Goal: Information Seeking & Learning: Find specific fact

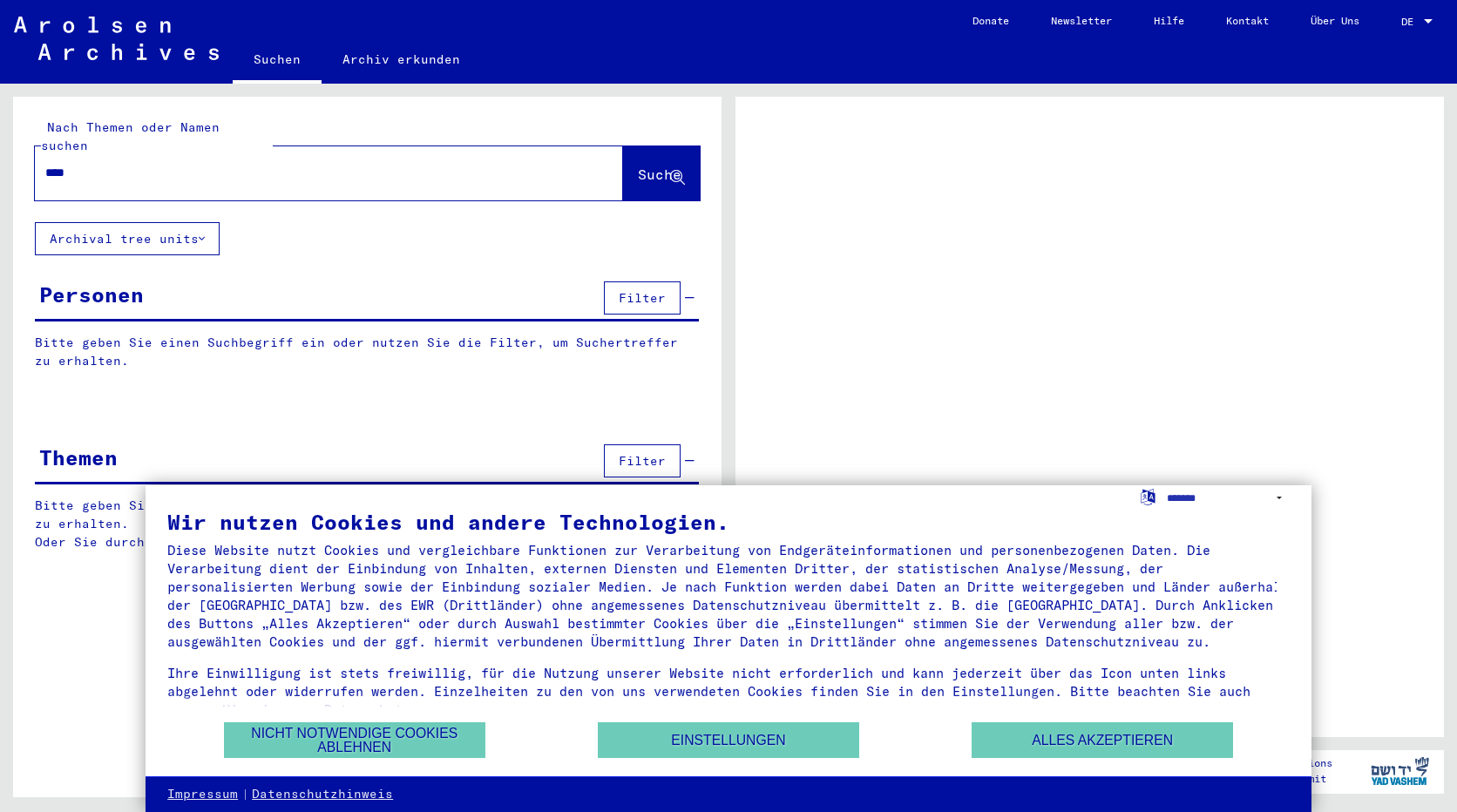
type input "*****"
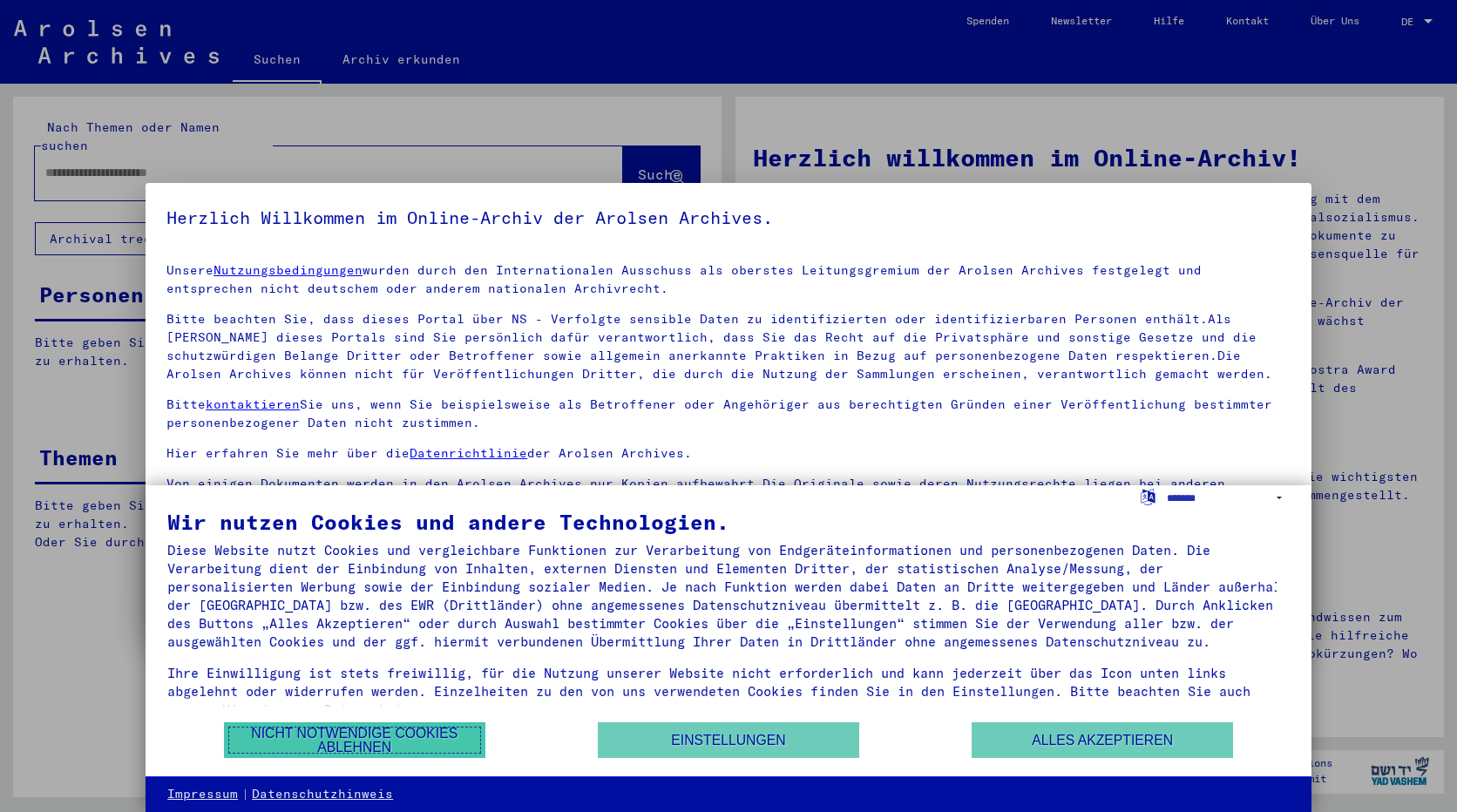
click at [427, 733] on button "Nicht notwendige Cookies ablehnen" at bounding box center [354, 740] width 261 height 36
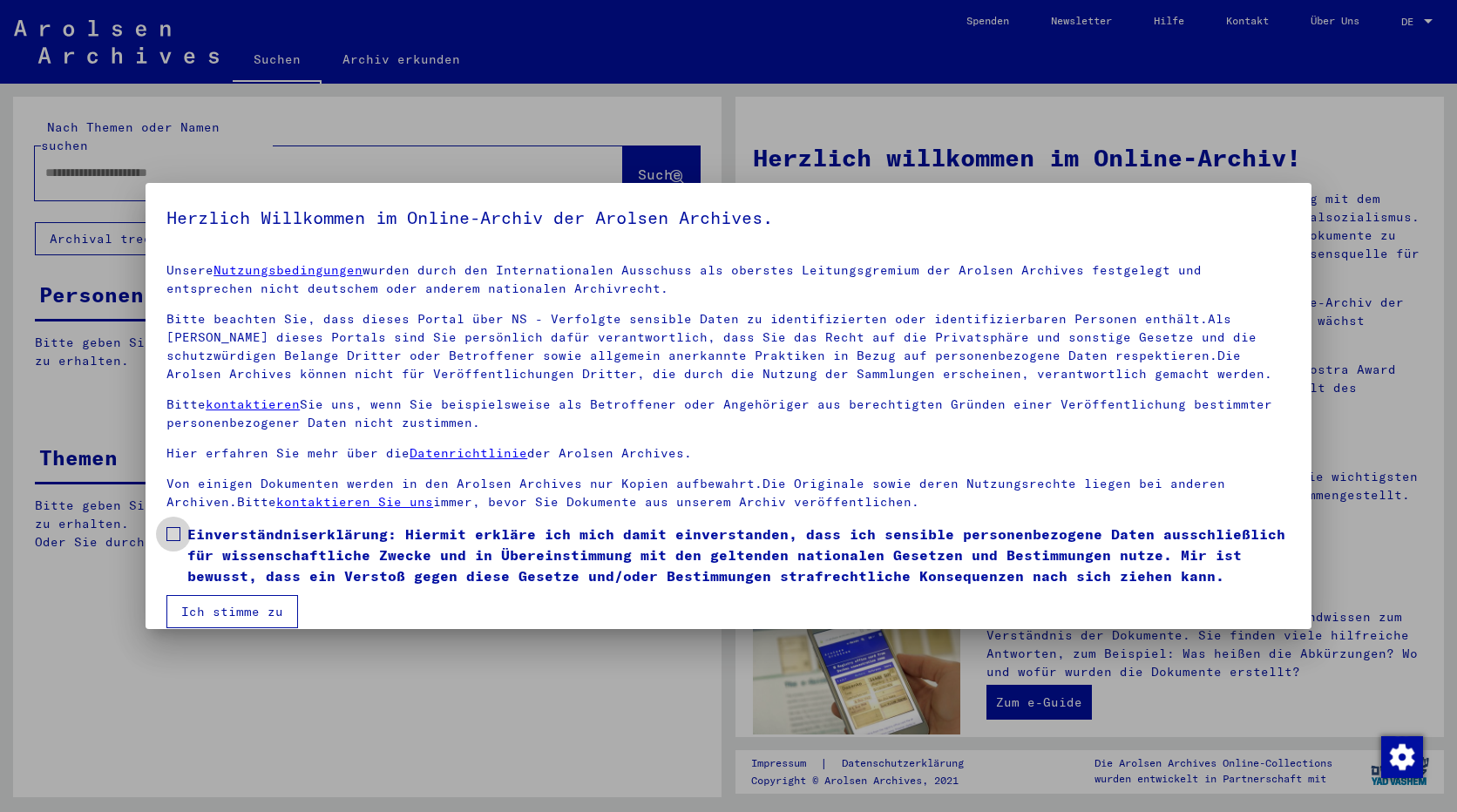
click at [169, 533] on span at bounding box center [174, 534] width 14 height 14
click at [208, 605] on button "Ich stimme zu" at bounding box center [232, 611] width 132 height 33
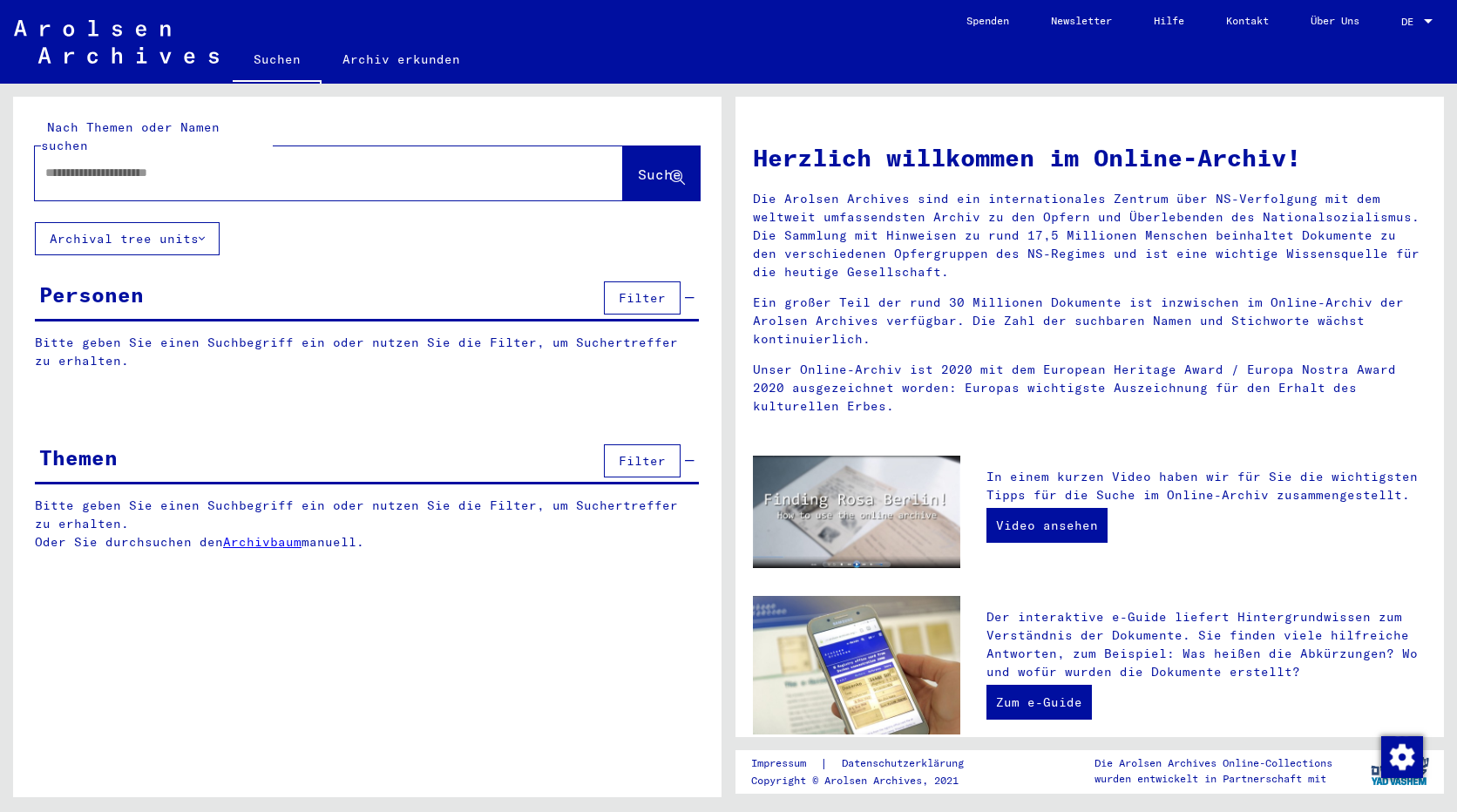
click at [238, 164] on input "text" at bounding box center [308, 173] width 526 height 18
type input "******"
click at [639, 166] on span "Suche" at bounding box center [659, 175] width 44 height 17
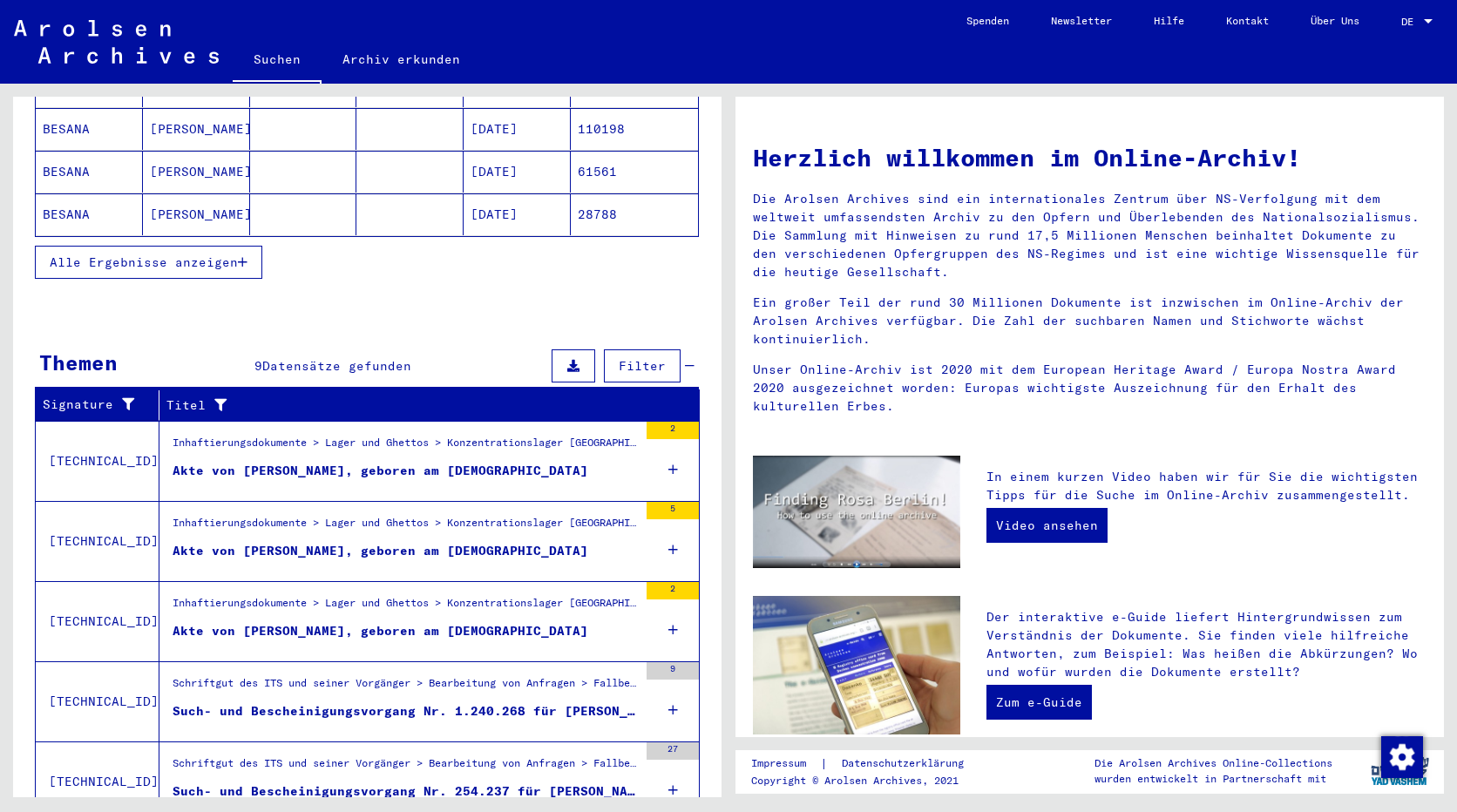
scroll to position [407, 0]
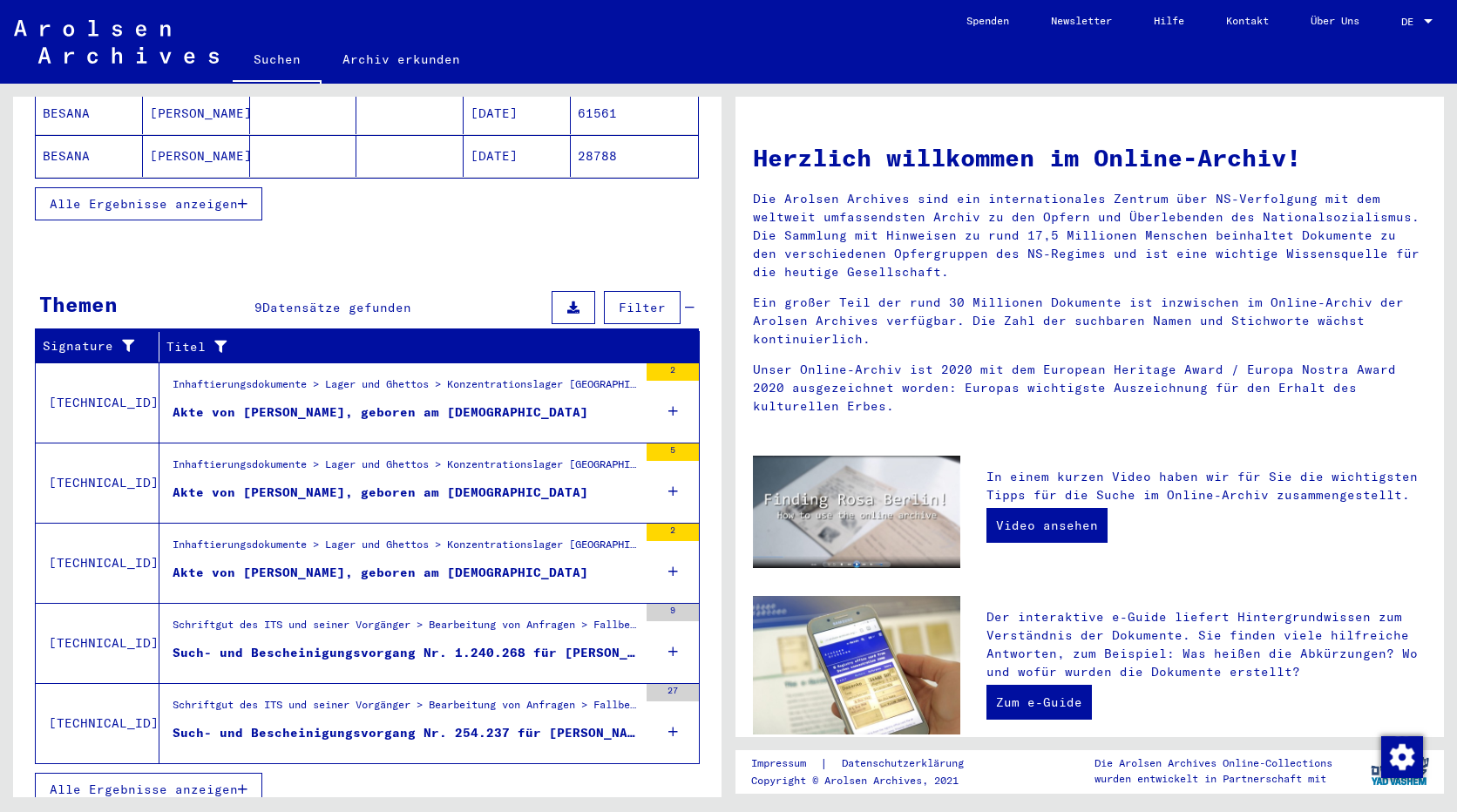
click at [141, 781] on span "Alle Ergebnisse anzeigen" at bounding box center [143, 789] width 188 height 16
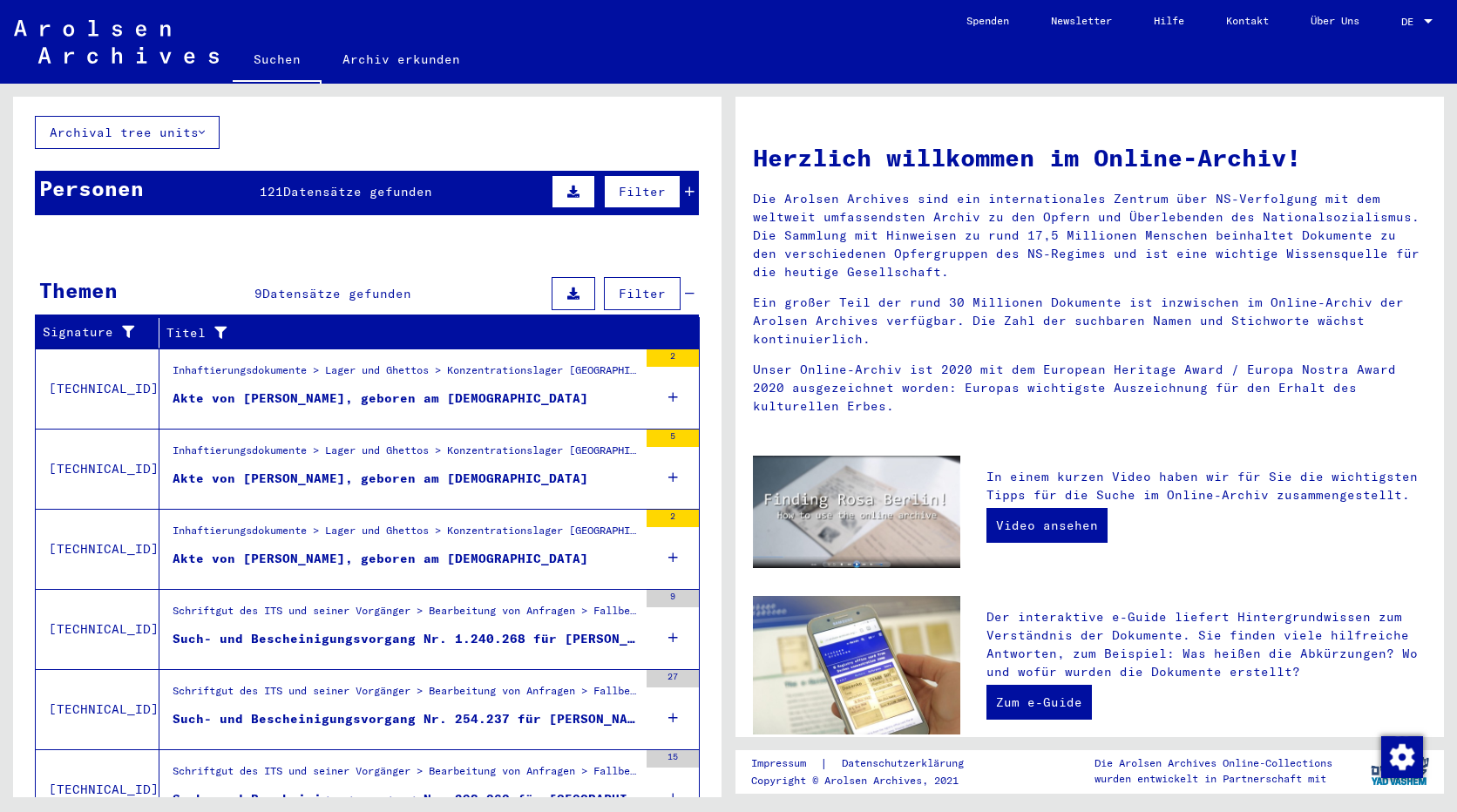
scroll to position [0, 0]
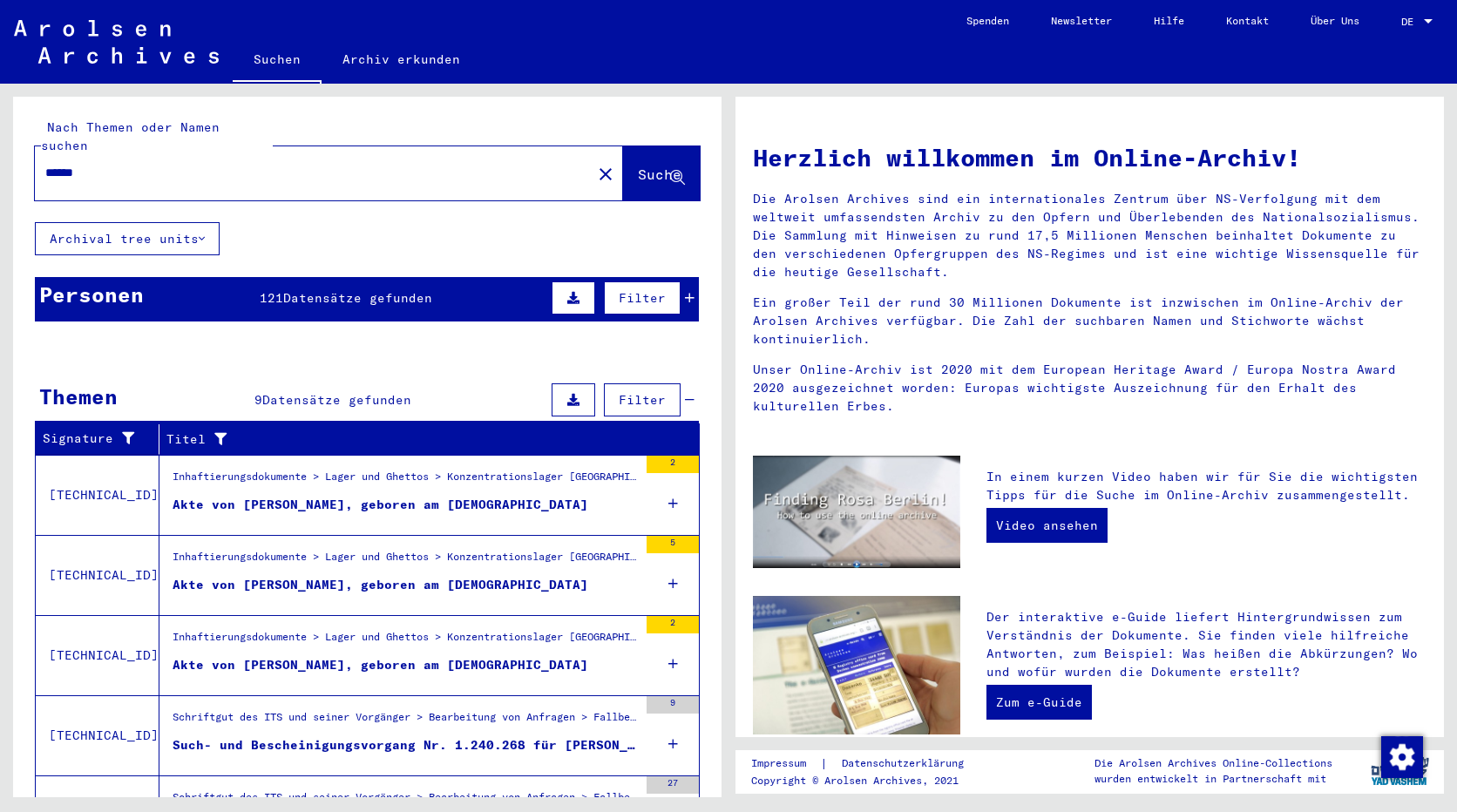
click at [392, 496] on div "Akte von [PERSON_NAME], geboren am [DEMOGRAPHIC_DATA]" at bounding box center [381, 505] width 416 height 18
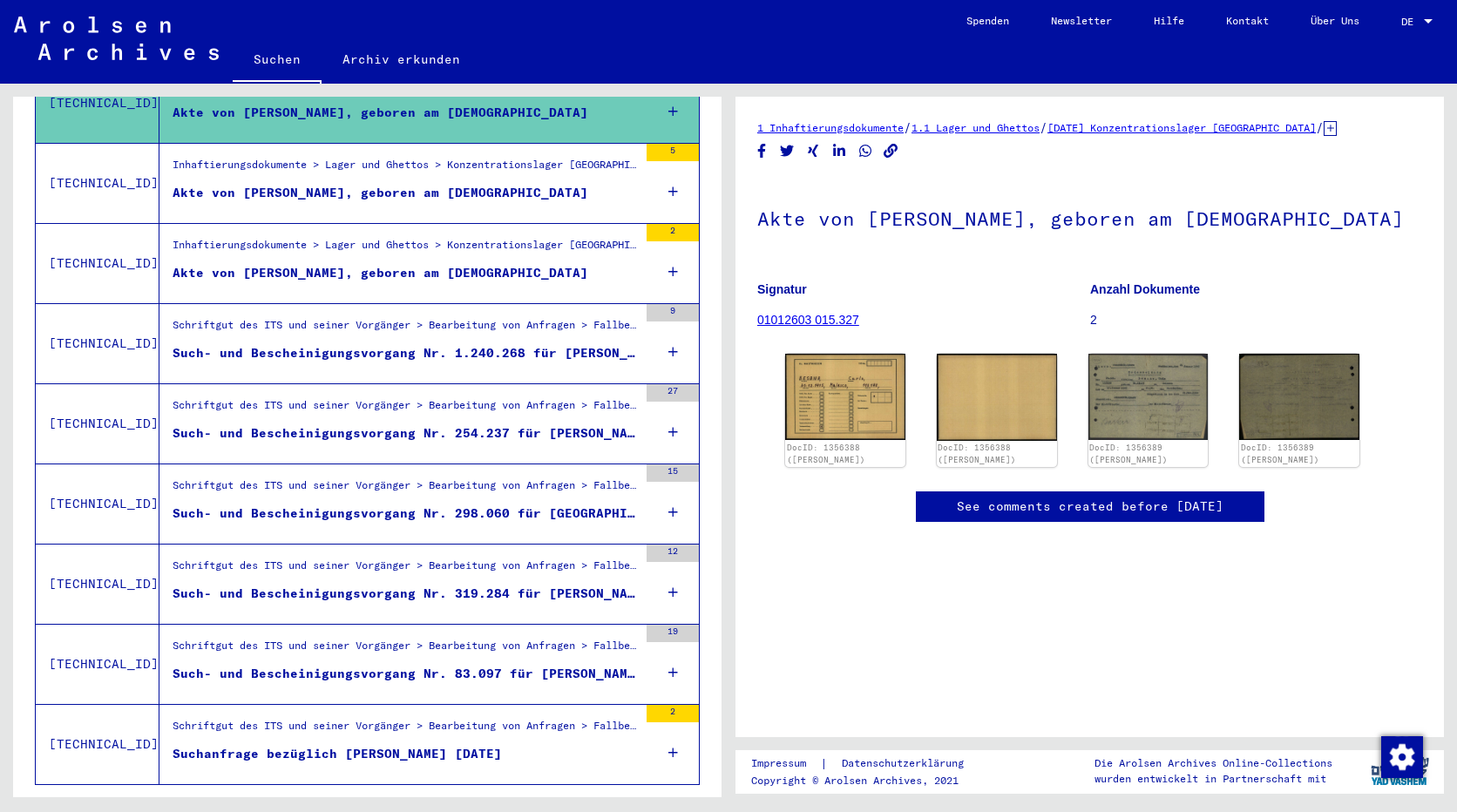
scroll to position [436, 0]
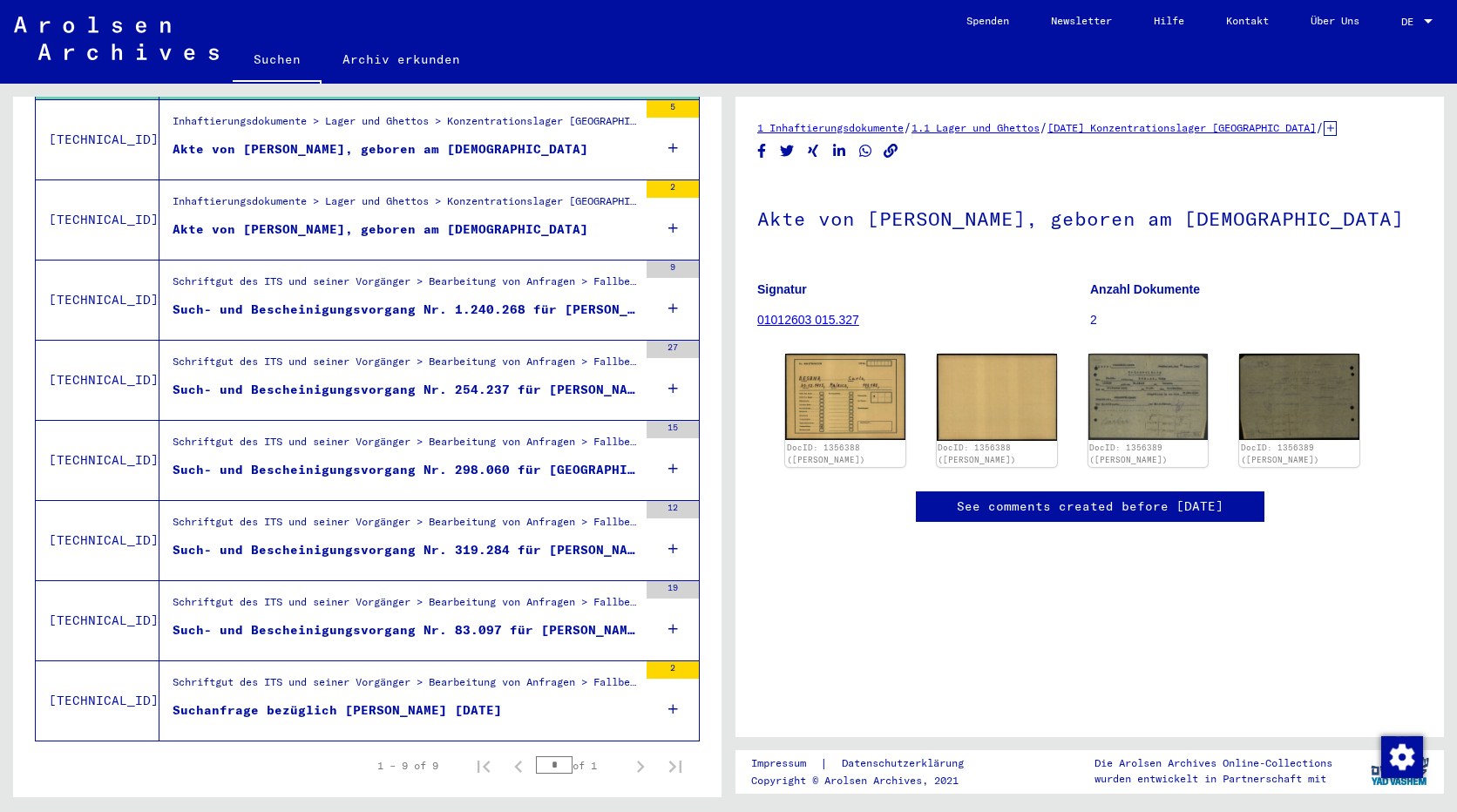
click at [351, 300] on div "Such- und Bescheinigungsvorgang Nr. 1.240.268 für [PERSON_NAME] geboren [DEMOGR…" at bounding box center [405, 309] width 466 height 18
